Goal: Obtain resource: Download file/media

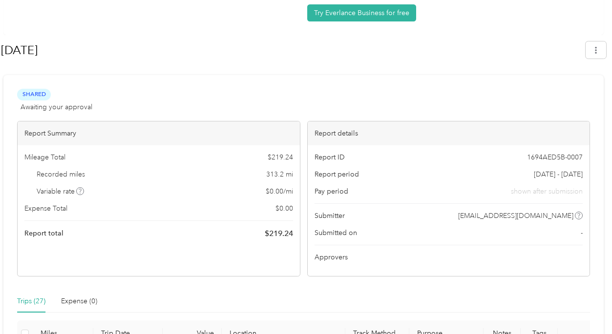
scroll to position [98, 0]
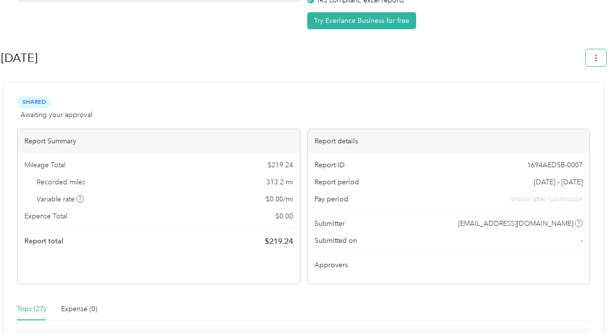
click at [597, 65] on button "button" at bounding box center [595, 57] width 20 height 17
click at [567, 99] on span "Download" at bounding box center [572, 104] width 32 height 10
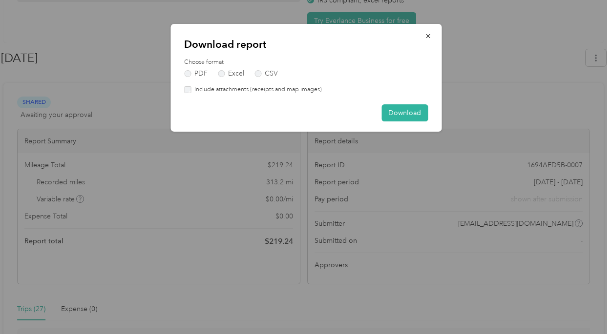
click at [410, 111] on button "Download" at bounding box center [404, 112] width 46 height 17
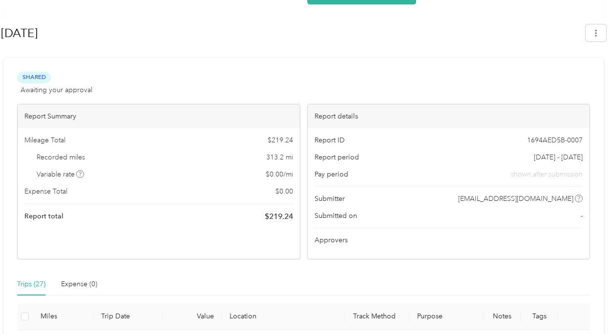
scroll to position [146, 0]
